Goal: Task Accomplishment & Management: Manage account settings

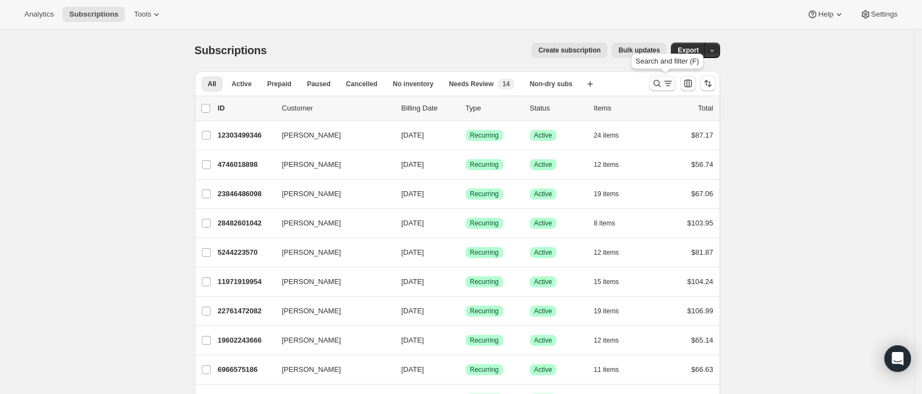
click at [660, 83] on icon "Search and filter results" at bounding box center [656, 83] width 11 height 11
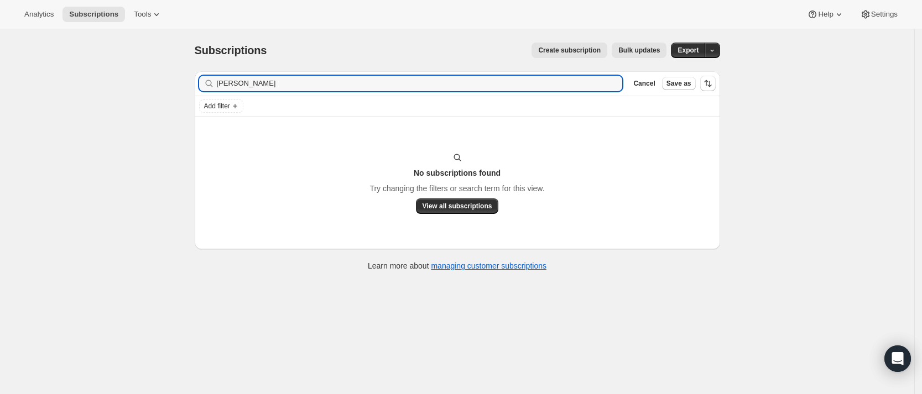
type input "Vanessa Montoya"
drag, startPoint x: 289, startPoint y: 82, endPoint x: 215, endPoint y: 87, distance: 74.8
click at [215, 87] on div "Vanessa Montoya Clear" at bounding box center [410, 83] width 423 height 15
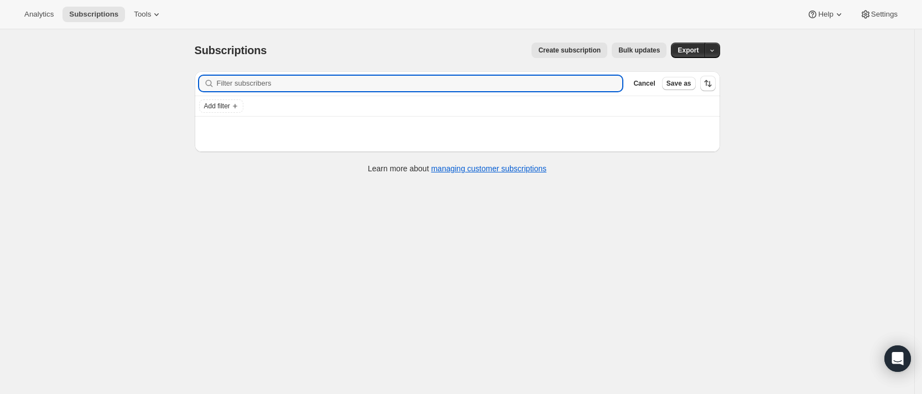
paste input "mollieritt@gmail.com"
type input "mollieritt@gmail.com"
click at [348, 87] on input "mollieritt@gmail.com" at bounding box center [410, 83] width 386 height 15
drag, startPoint x: 357, startPoint y: 87, endPoint x: 211, endPoint y: 81, distance: 146.1
click at [211, 81] on div "mollieritt@gmail.com Clear" at bounding box center [410, 83] width 423 height 15
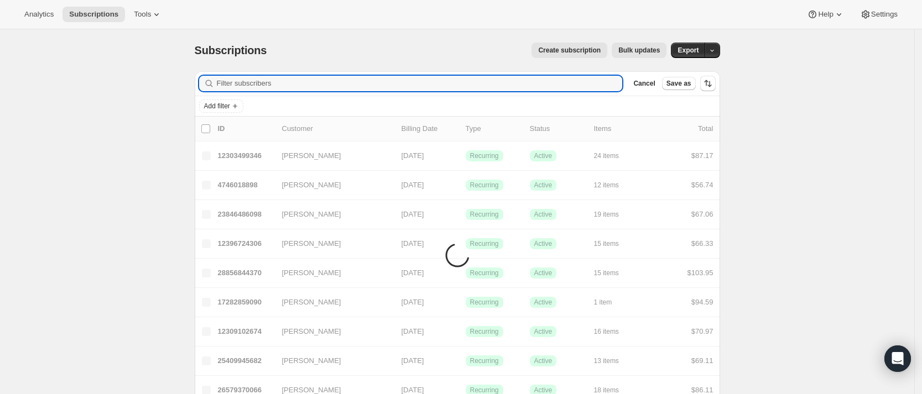
paste input "mollieritt@gmail.com"
type input "mollieritt@gmail.com"
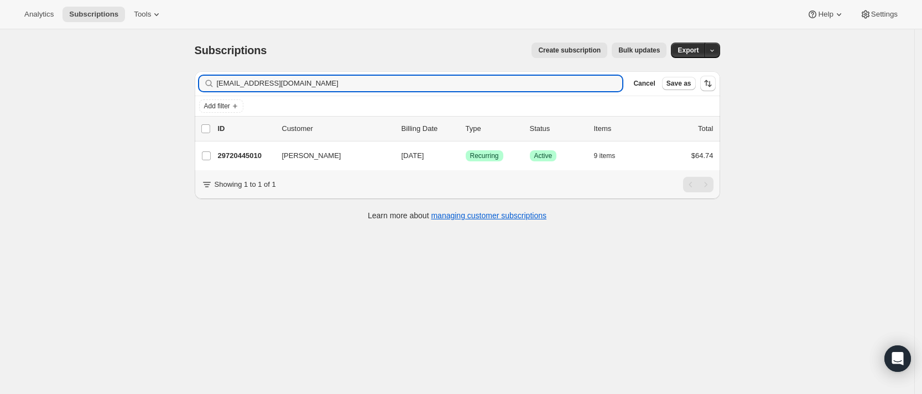
click at [246, 155] on p "29720445010" at bounding box center [245, 155] width 55 height 11
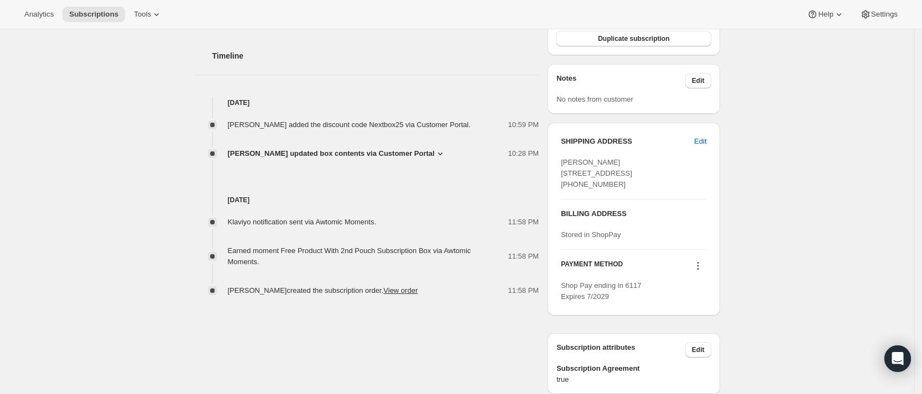
scroll to position [401, 0]
click at [288, 148] on span "[PERSON_NAME] updated box contents via Customer Portal" at bounding box center [331, 153] width 207 height 11
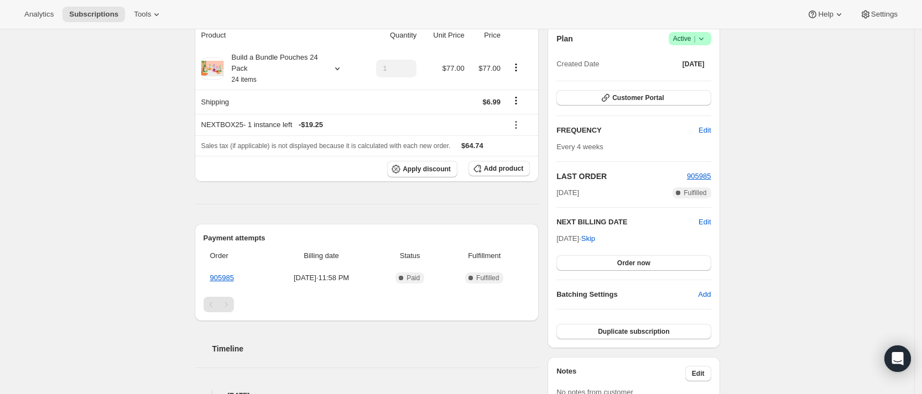
scroll to position [75, 0]
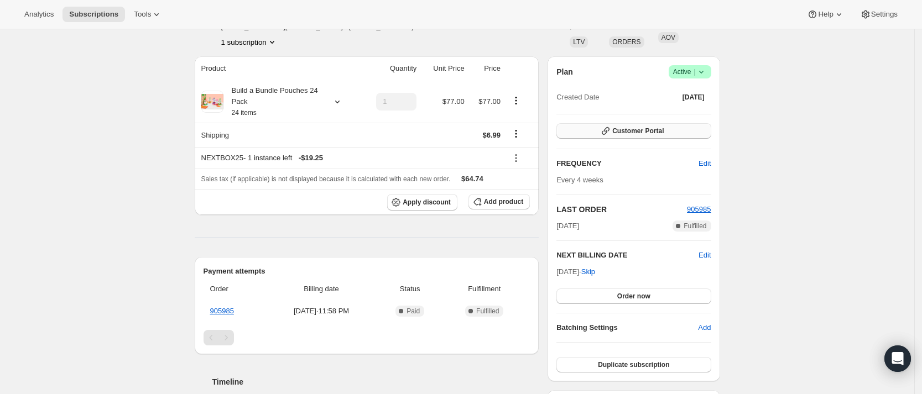
click at [643, 131] on span "Customer Portal" at bounding box center [637, 131] width 51 height 9
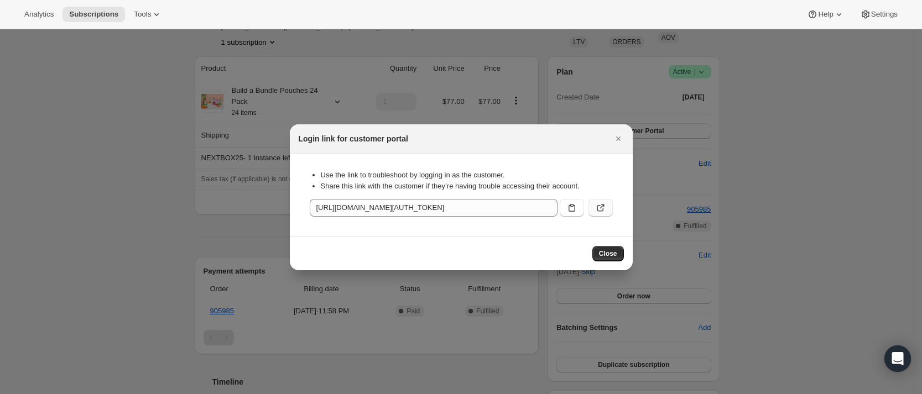
click at [600, 209] on icon ":rlr:" at bounding box center [600, 207] width 11 height 11
click at [616, 140] on icon "Close" at bounding box center [618, 138] width 11 height 11
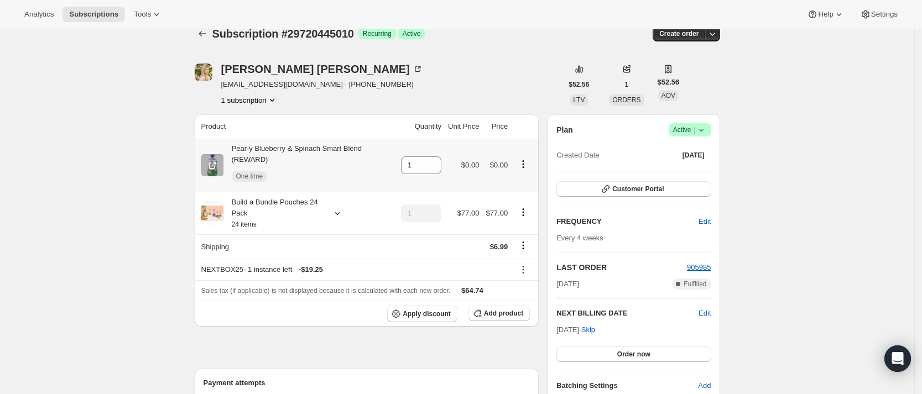
scroll to position [32, 0]
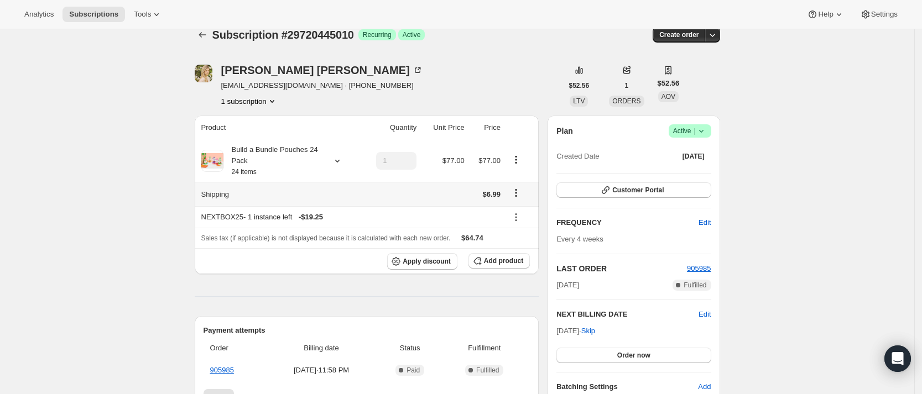
scroll to position [17, 0]
click at [515, 260] on span "Add product" at bounding box center [503, 259] width 39 height 9
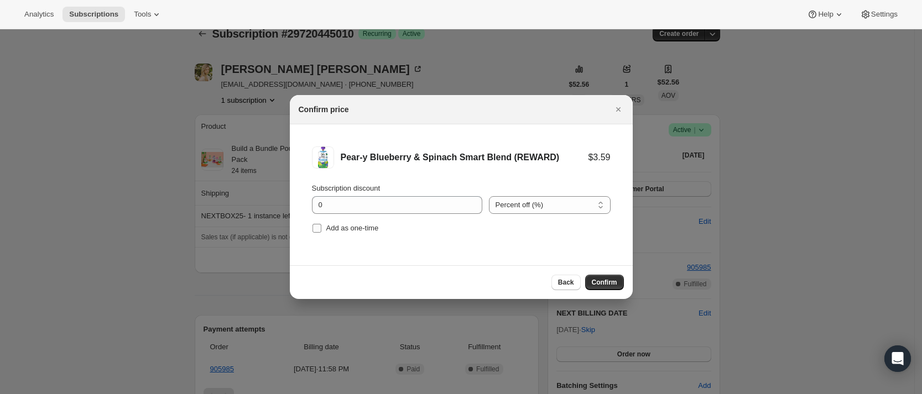
click at [322, 229] on label "Add as one-time" at bounding box center [345, 228] width 67 height 15
click at [321, 229] on input "Add as one-time" at bounding box center [316, 228] width 9 height 9
checkbox input "true"
click at [608, 284] on span "Confirm" at bounding box center [604, 282] width 25 height 9
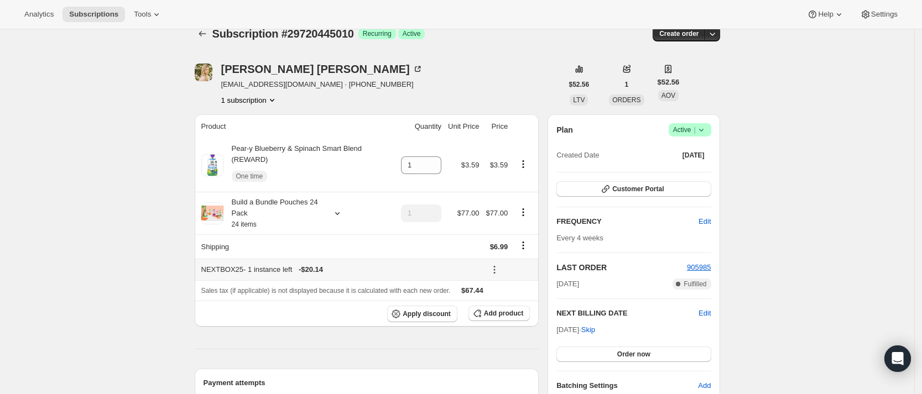
scroll to position [46, 0]
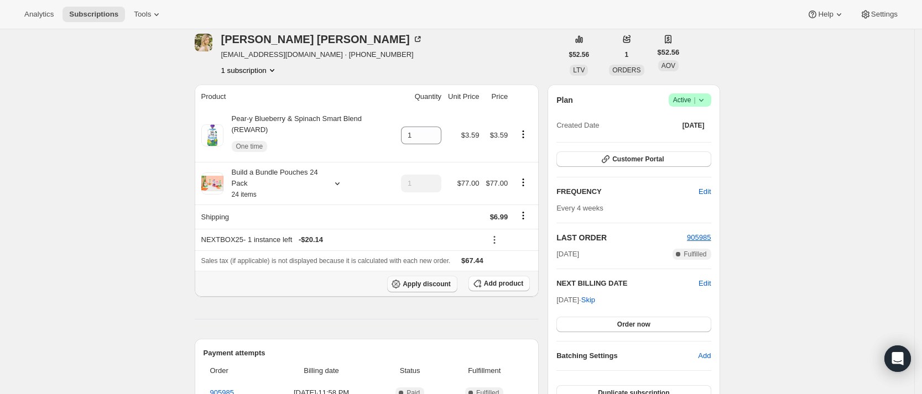
click at [442, 280] on span "Apply discount" at bounding box center [426, 284] width 48 height 9
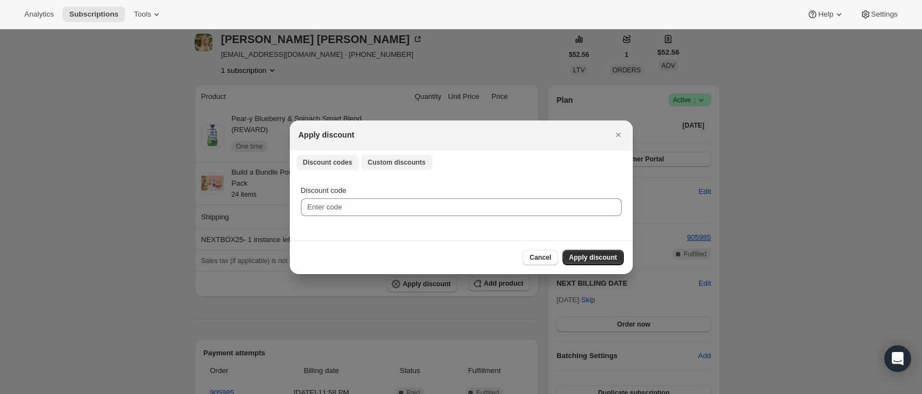
click at [389, 155] on button "Custom discounts" at bounding box center [396, 162] width 71 height 15
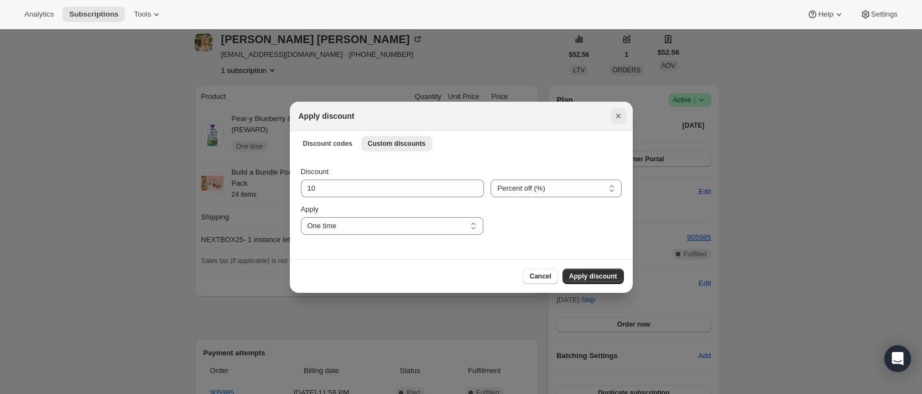
click at [621, 115] on icon "Close" at bounding box center [618, 116] width 11 height 11
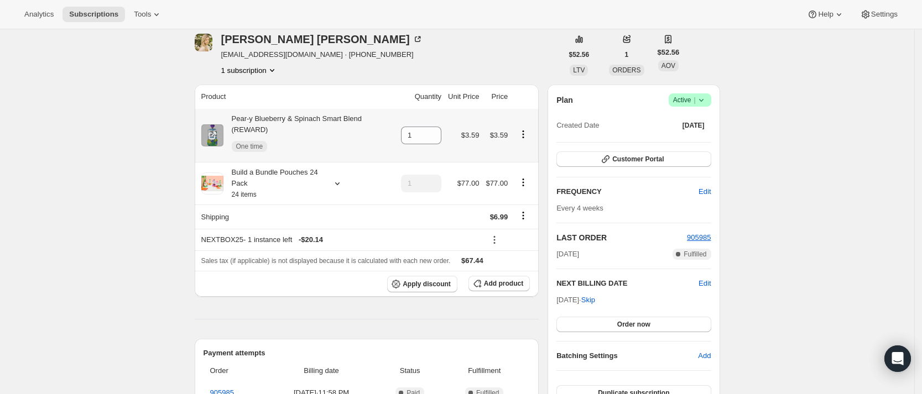
click at [524, 129] on icon "Product actions" at bounding box center [522, 134] width 11 height 11
click at [510, 188] on span "Remove" at bounding box center [505, 188] width 27 height 8
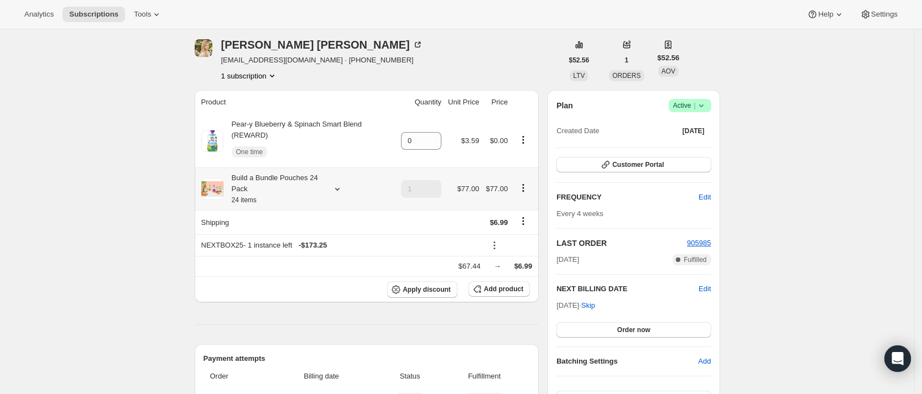
scroll to position [40, 0]
click at [495, 50] on div "Mollie Peterson mollieritt@gmail.com · +16183634814 1 subscription" at bounding box center [379, 61] width 368 height 42
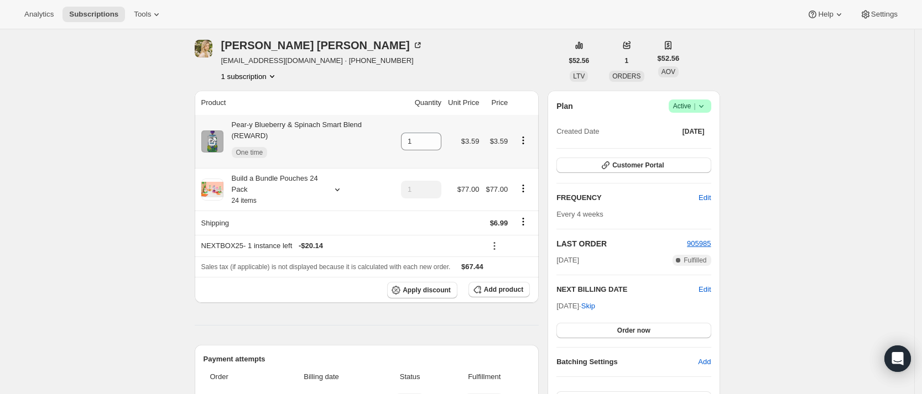
click at [524, 135] on icon "Product actions" at bounding box center [522, 140] width 11 height 11
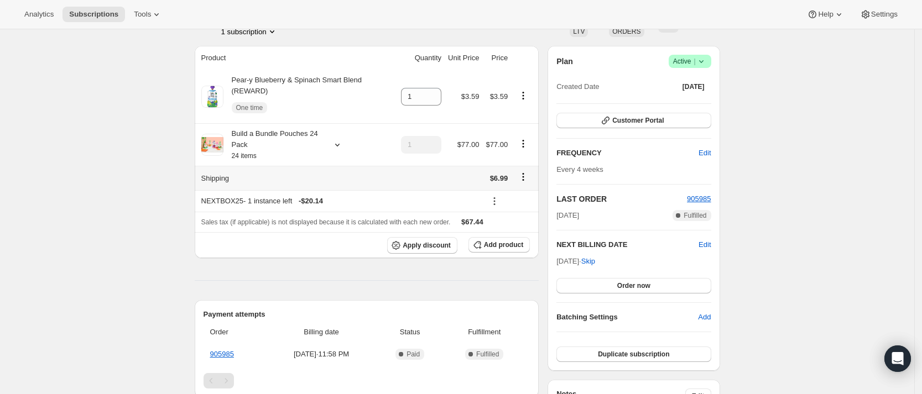
scroll to position [86, 0]
click at [524, 94] on icon "Product actions" at bounding box center [523, 95] width 2 height 2
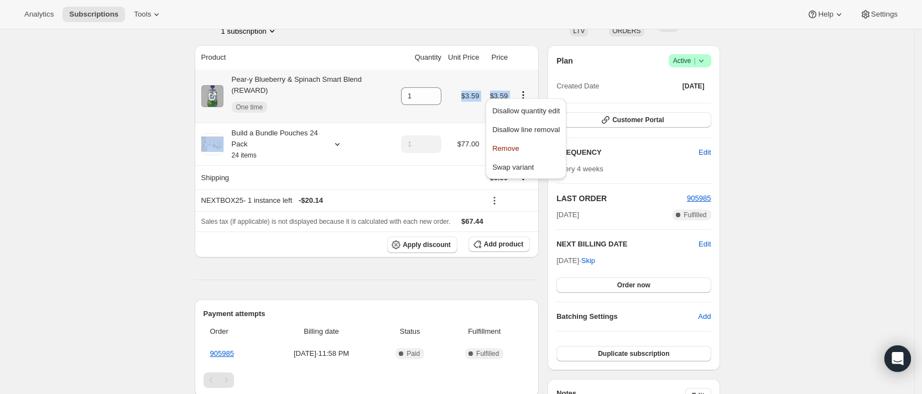
drag, startPoint x: 467, startPoint y: 87, endPoint x: 515, endPoint y: 88, distance: 48.7
click at [515, 88] on tr "Pear-y Blueberry & Spinach Smart Blend (REWARD) One time 1 $3.59 $3.59" at bounding box center [367, 96] width 344 height 53
click at [528, 92] on icon "Product actions" at bounding box center [522, 95] width 11 height 11
click at [535, 149] on span "Remove" at bounding box center [525, 148] width 67 height 11
type input "0"
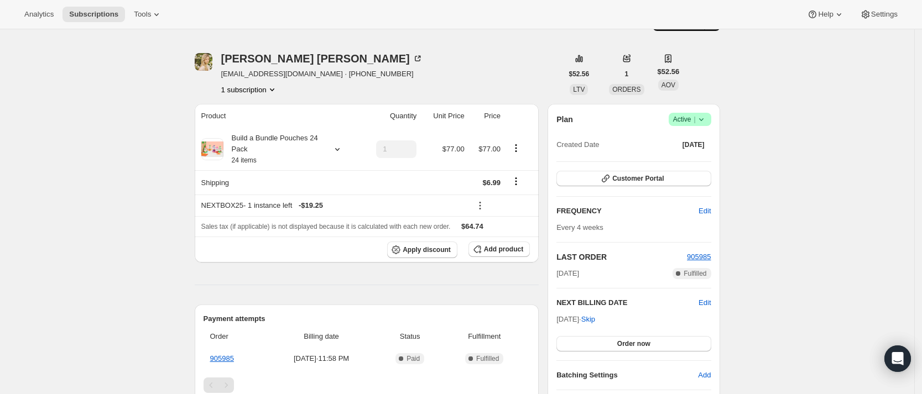
scroll to position [29, 0]
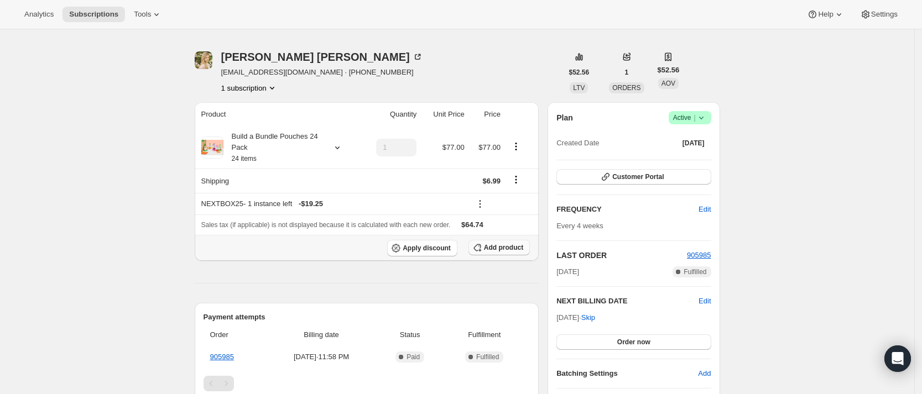
click at [508, 250] on span "Add product" at bounding box center [503, 247] width 39 height 9
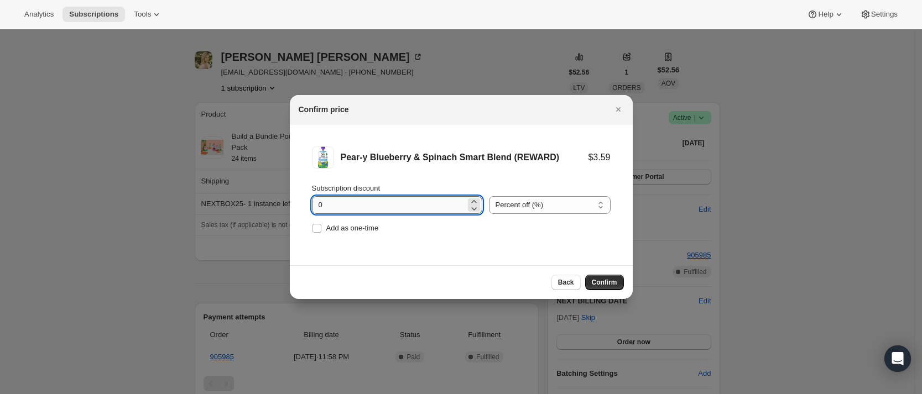
click at [360, 206] on input "0" at bounding box center [389, 205] width 154 height 18
type input "100"
click at [323, 228] on label "Add as one-time" at bounding box center [345, 228] width 67 height 15
click at [321, 228] on input "Add as one-time" at bounding box center [316, 228] width 9 height 9
checkbox input "true"
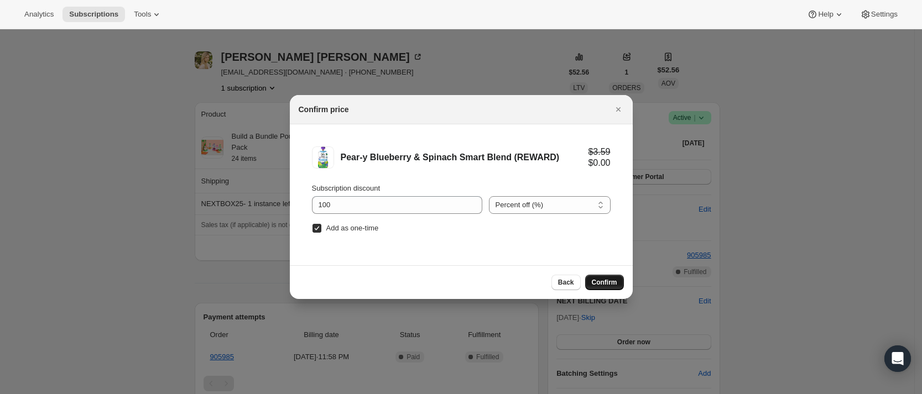
click at [604, 286] on span "Confirm" at bounding box center [604, 282] width 25 height 9
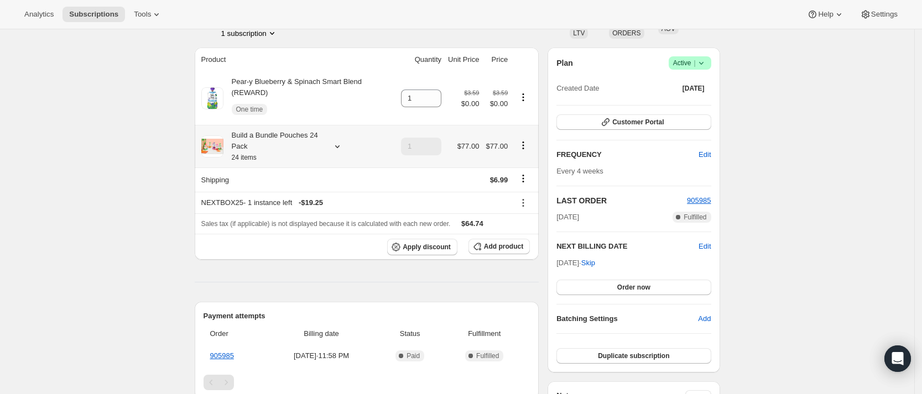
scroll to position [0, 0]
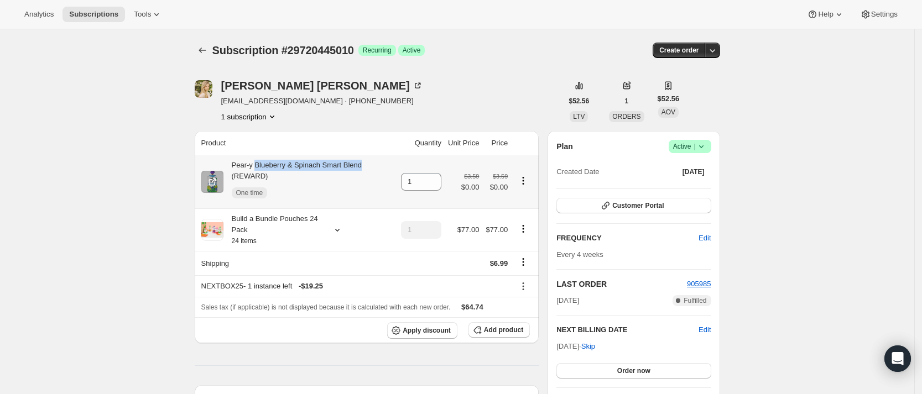
drag, startPoint x: 259, startPoint y: 167, endPoint x: 363, endPoint y: 168, distance: 103.9
click at [363, 168] on div "Pear-y Blueberry & Spinach Smart Blend (REWARD) One time" at bounding box center [308, 182] width 171 height 44
copy div "Blueberry & Spinach Smart Blend"
